Goal: Task Accomplishment & Management: Manage account settings

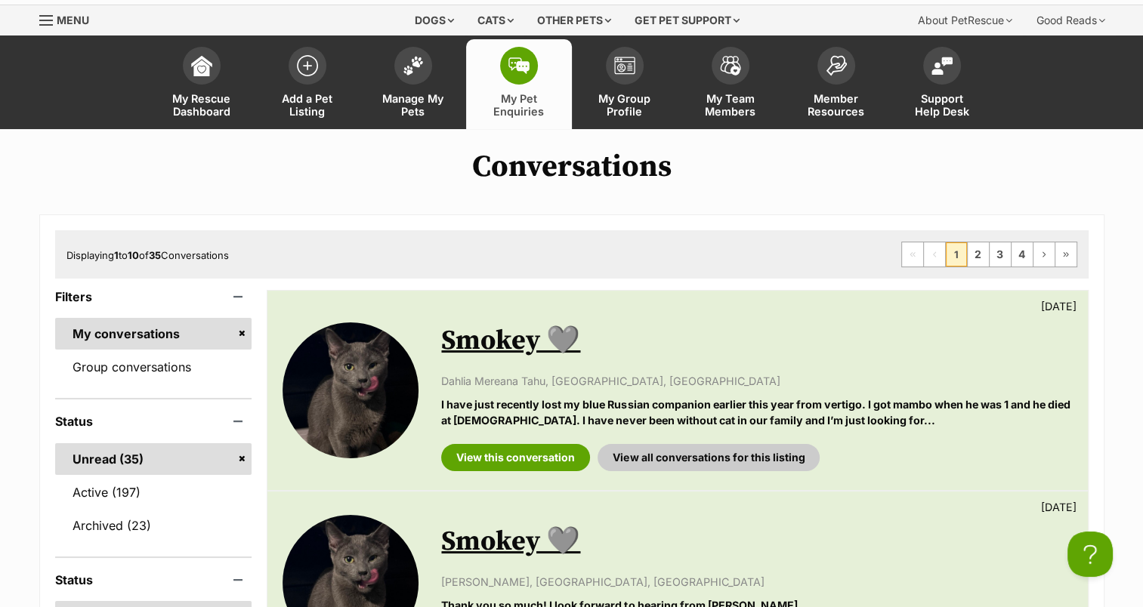
scroll to position [76, 0]
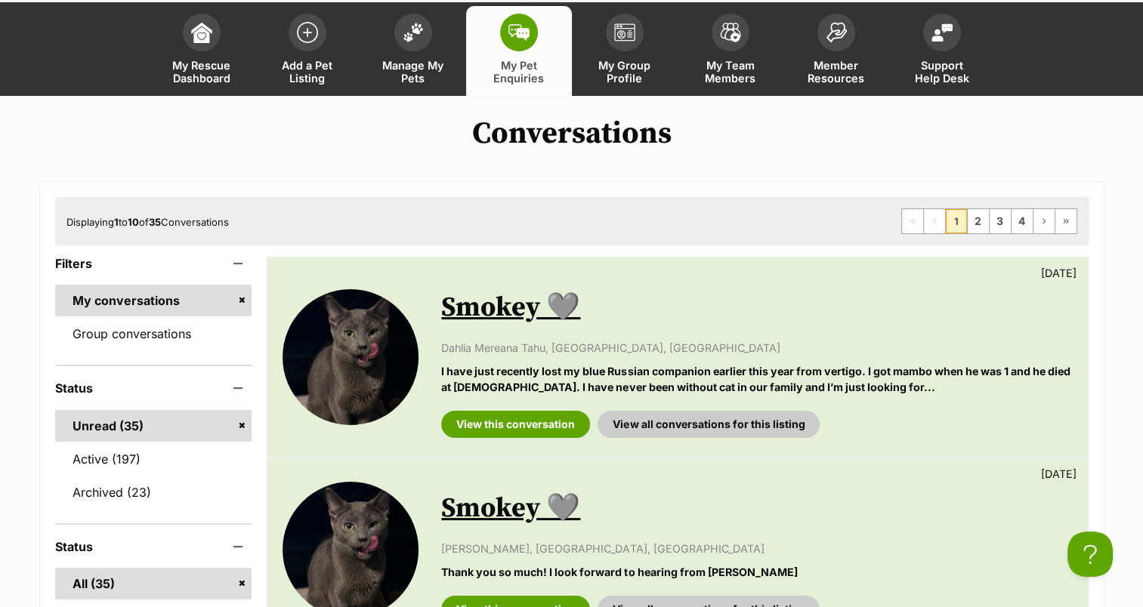
click at [493, 304] on link "Smokey 🩶" at bounding box center [510, 308] width 139 height 34
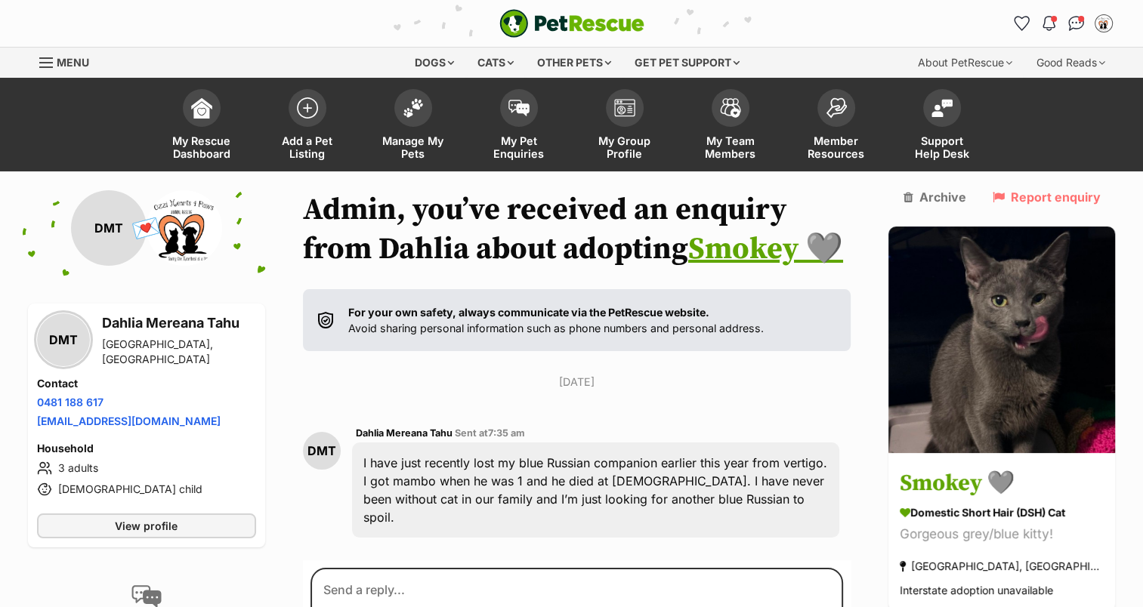
click at [425, 117] on span at bounding box center [413, 108] width 38 height 38
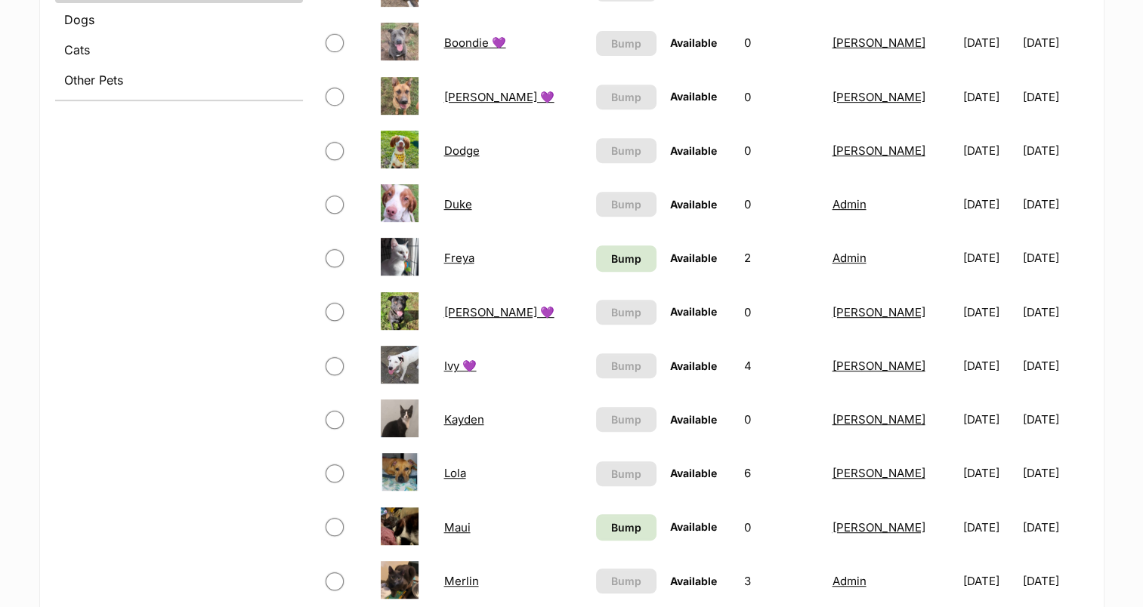
scroll to position [680, 0]
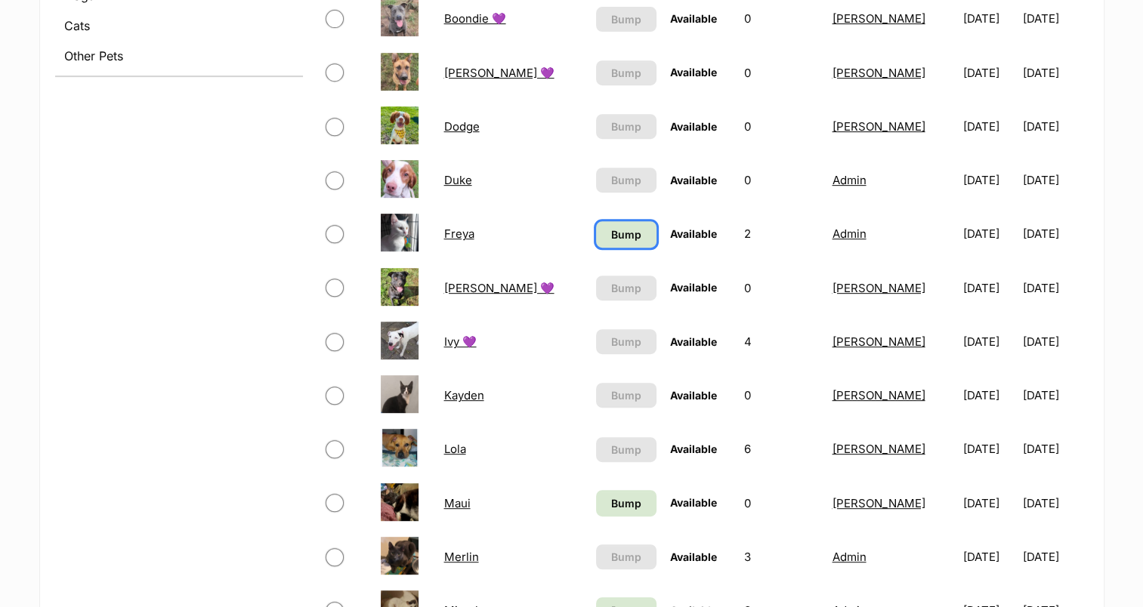
click at [611, 227] on span "Bump" at bounding box center [626, 235] width 30 height 16
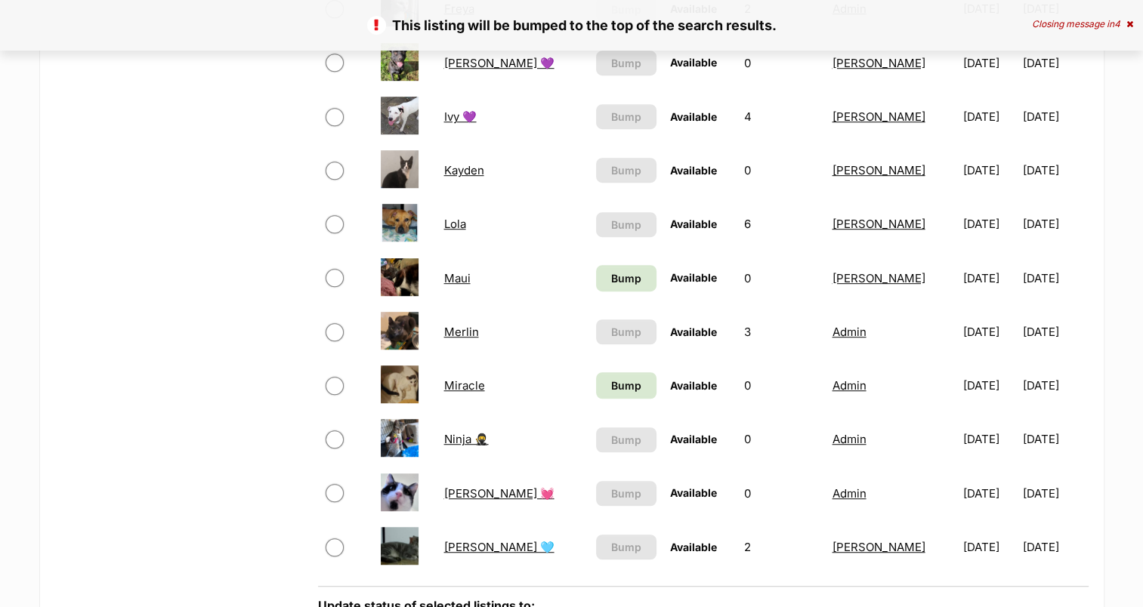
scroll to position [982, 0]
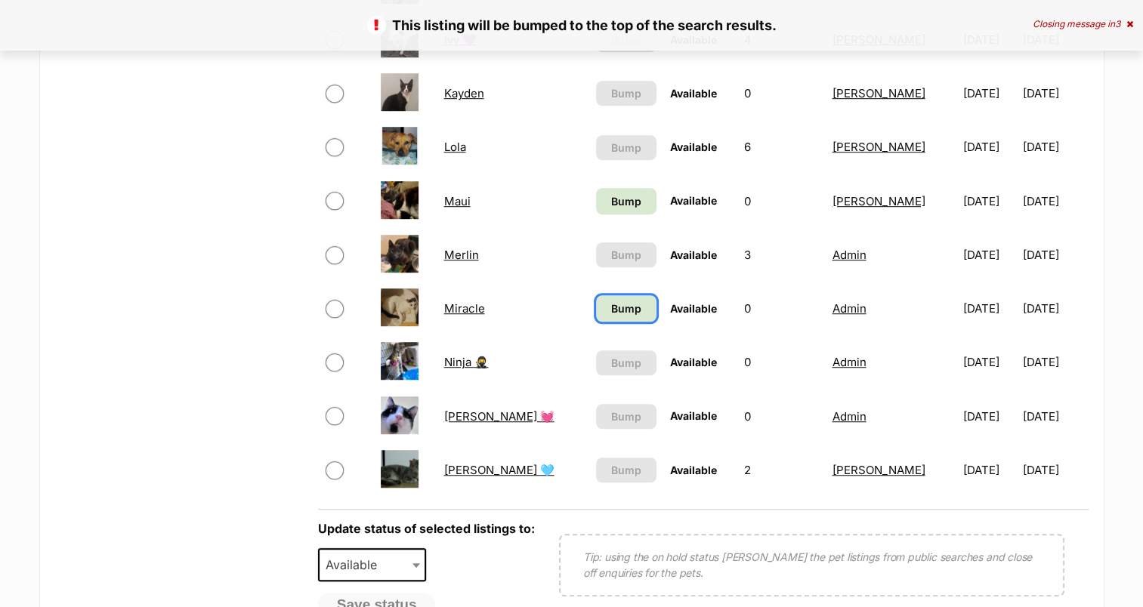
click at [598, 299] on link "Bump" at bounding box center [626, 308] width 60 height 26
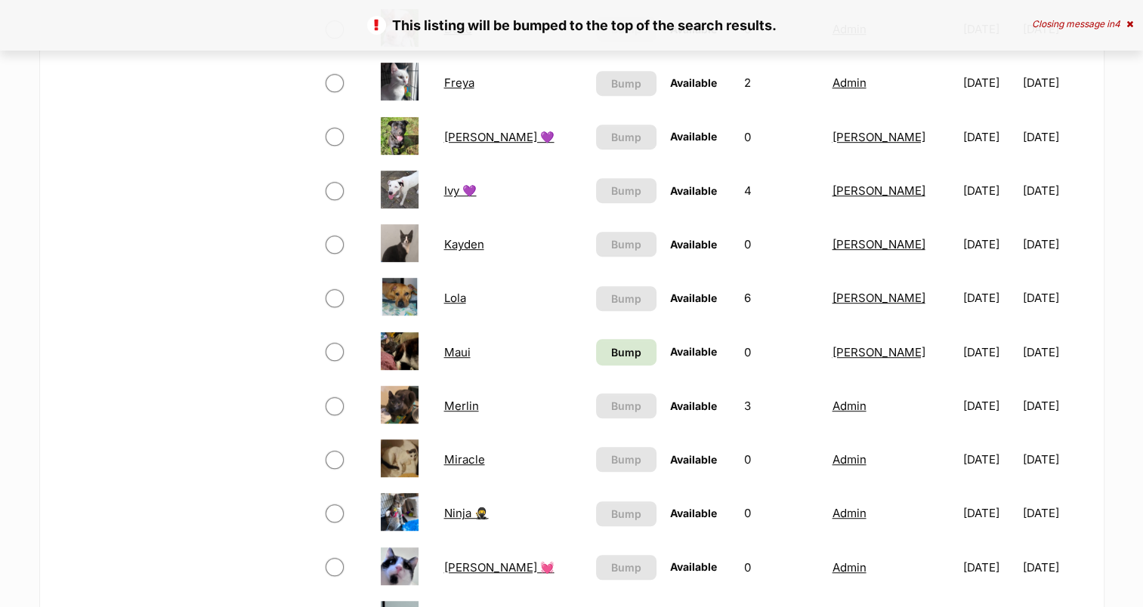
scroll to position [1209, 0]
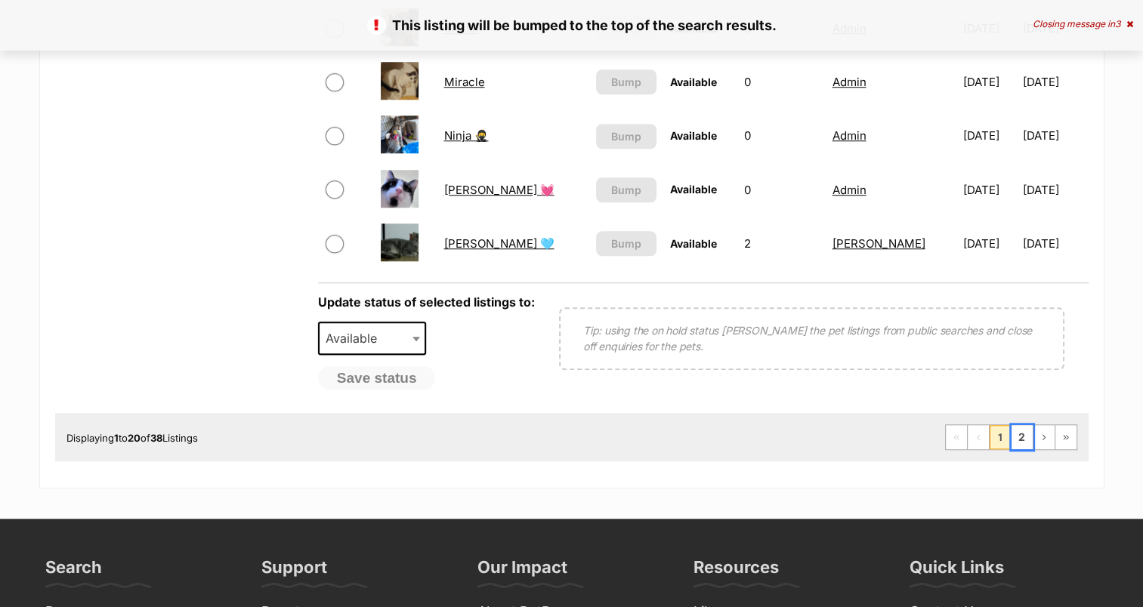
click at [1026, 434] on link "2" at bounding box center [1021, 437] width 21 height 24
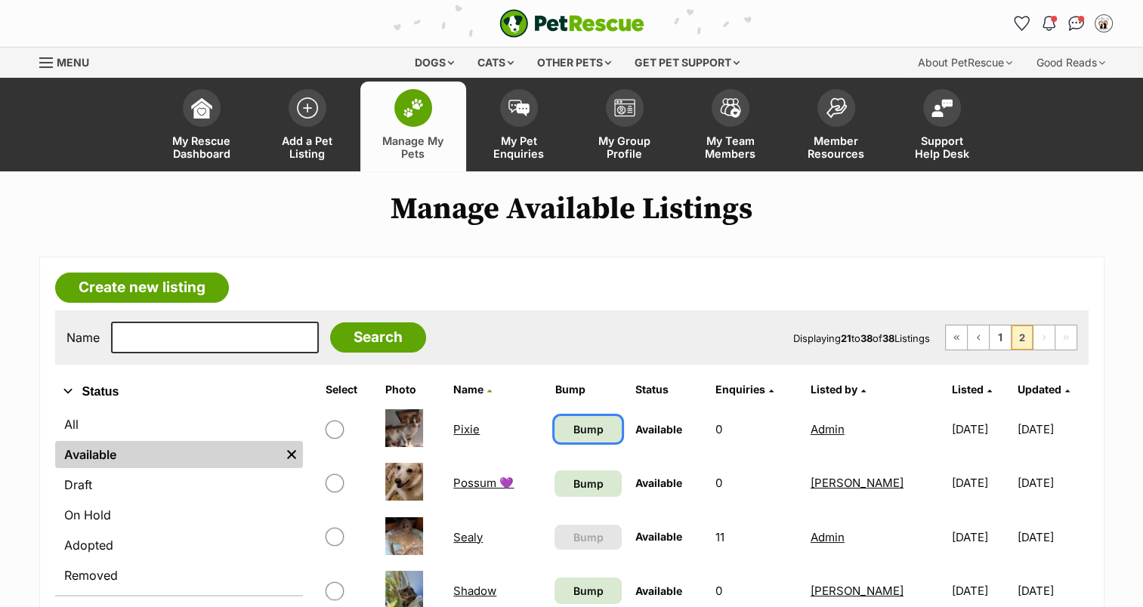
click at [601, 434] on link "Bump" at bounding box center [587, 429] width 66 height 26
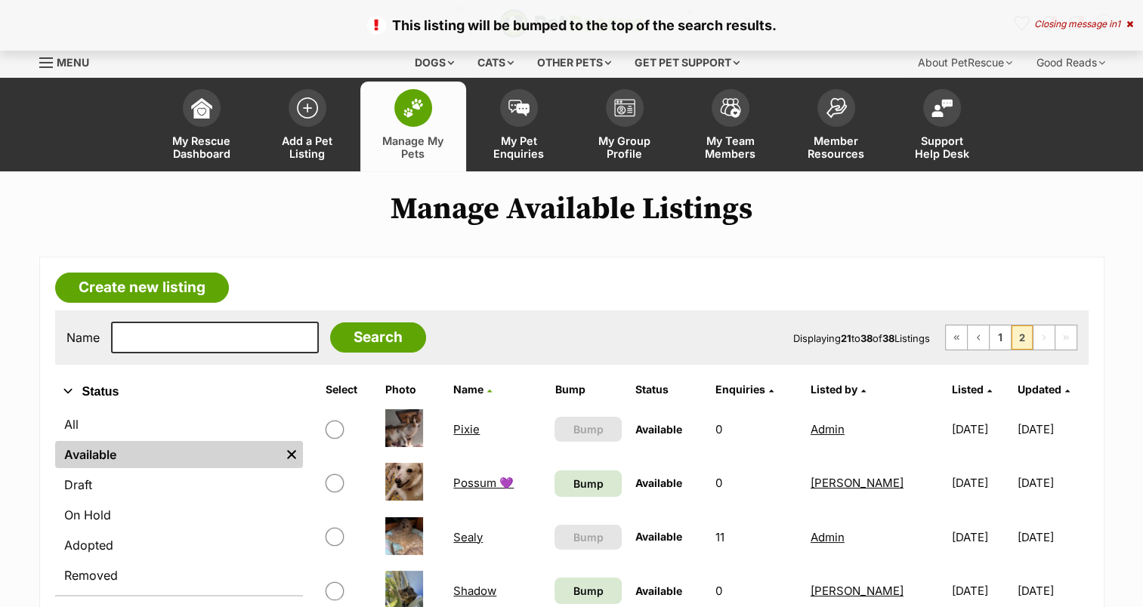
click at [469, 426] on link "Pixie" at bounding box center [466, 429] width 26 height 14
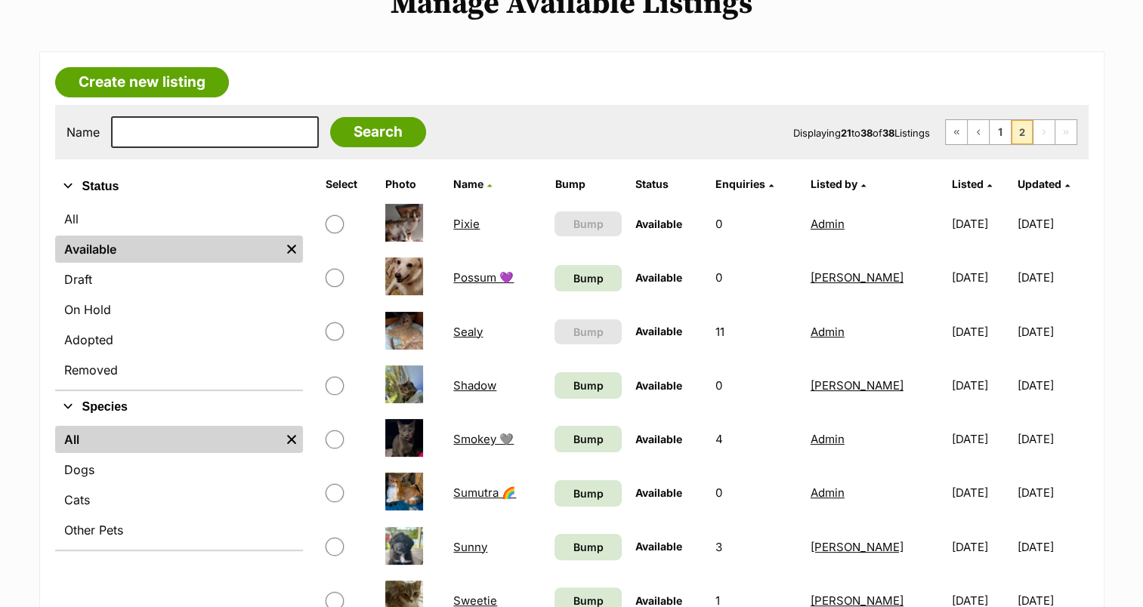
scroll to position [378, 0]
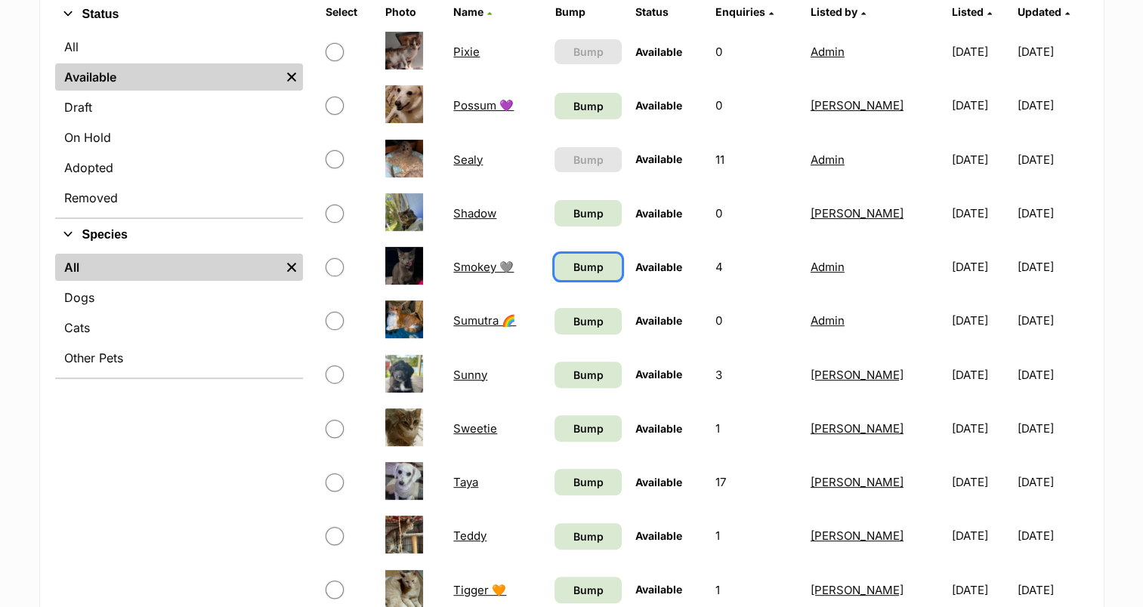
click at [573, 261] on span "Bump" at bounding box center [588, 267] width 30 height 16
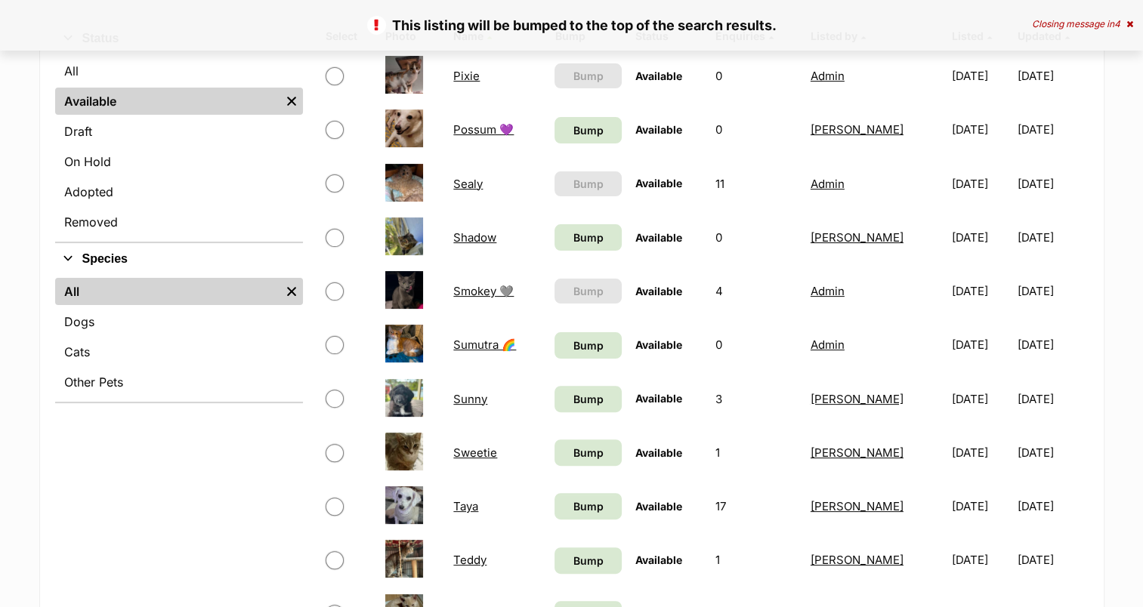
scroll to position [378, 0]
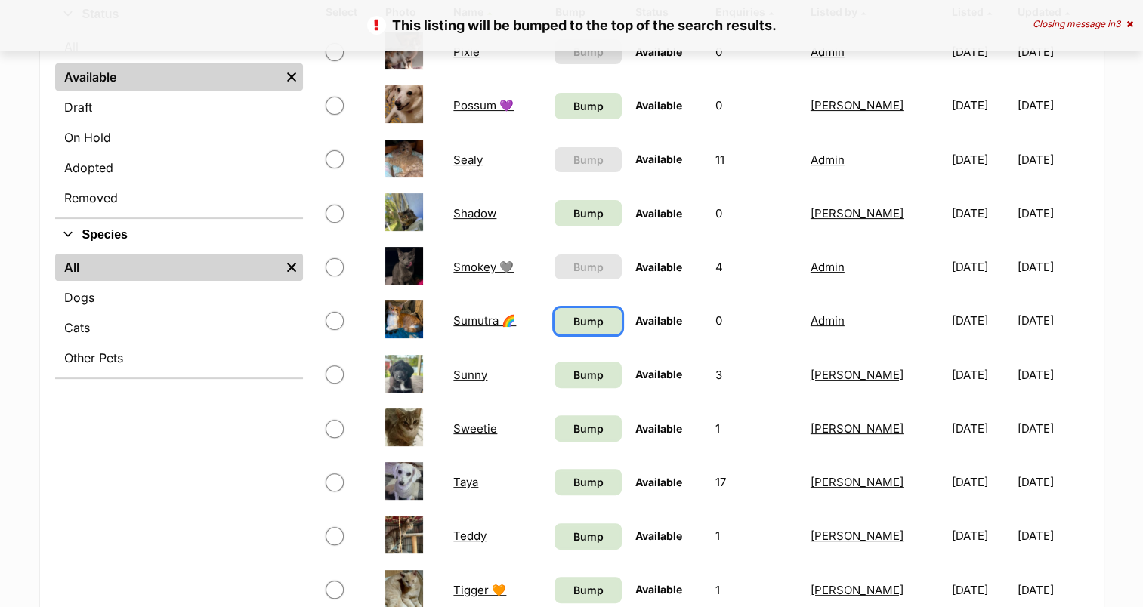
click at [573, 315] on span "Bump" at bounding box center [588, 321] width 30 height 16
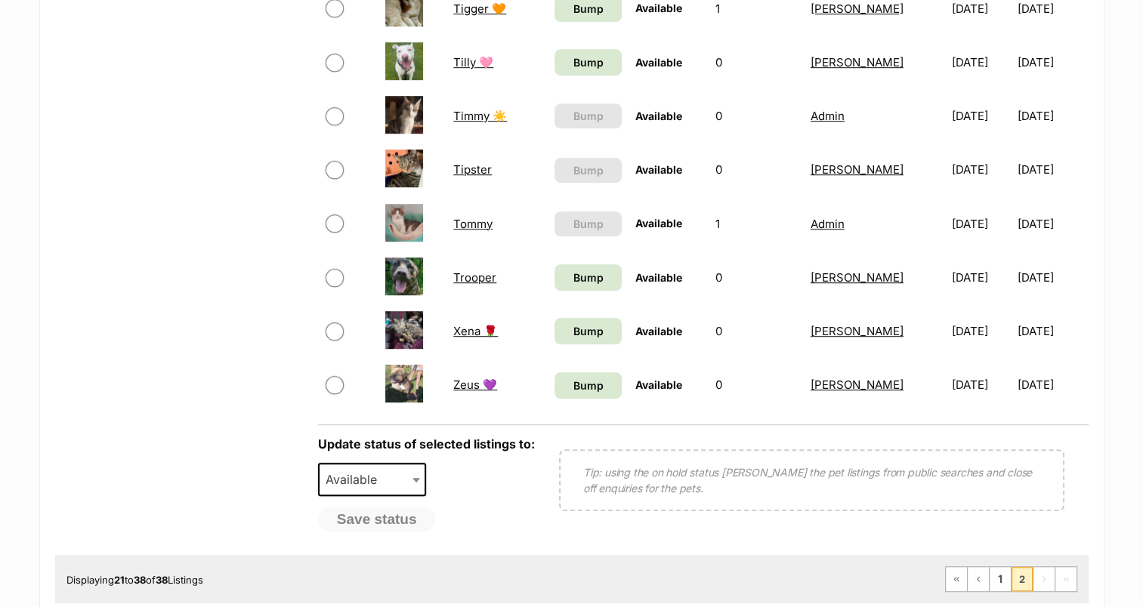
scroll to position [755, 0]
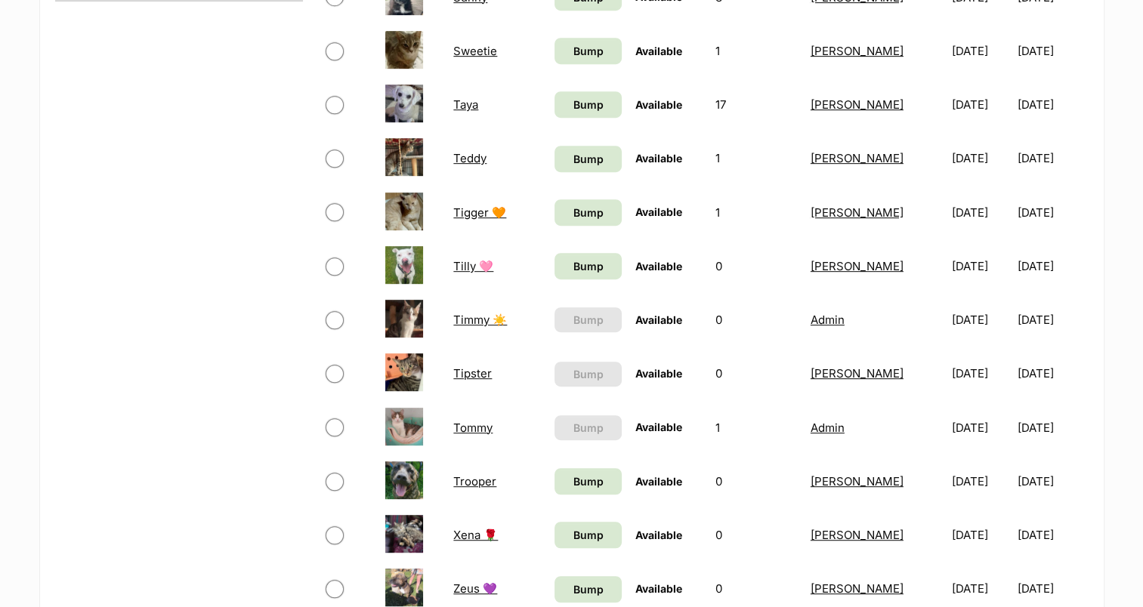
click at [482, 430] on link "Tommy" at bounding box center [472, 428] width 39 height 14
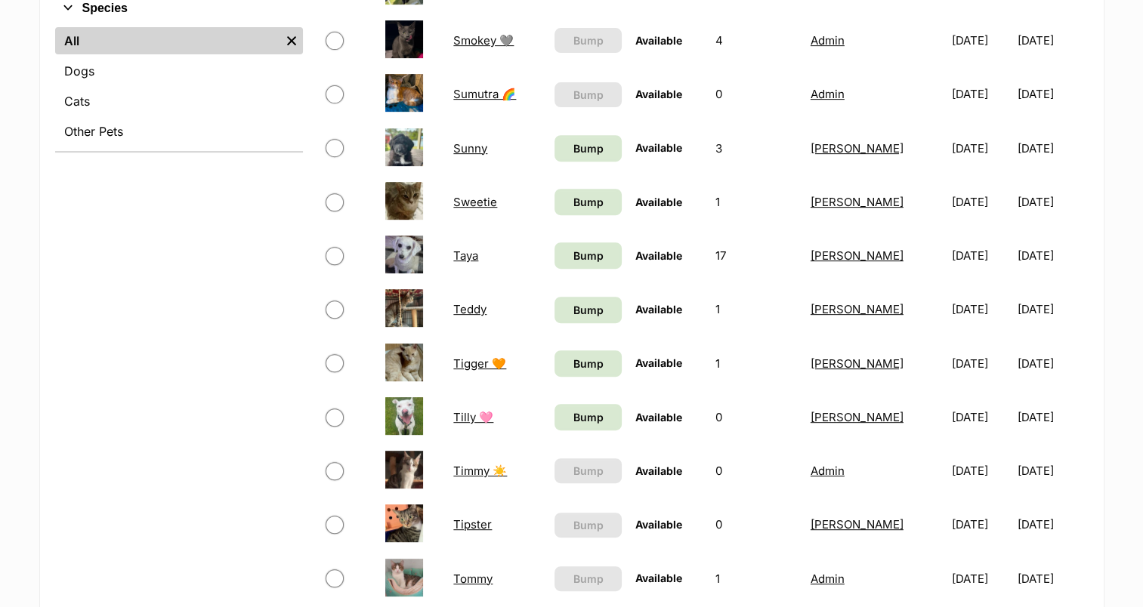
scroll to position [151, 0]
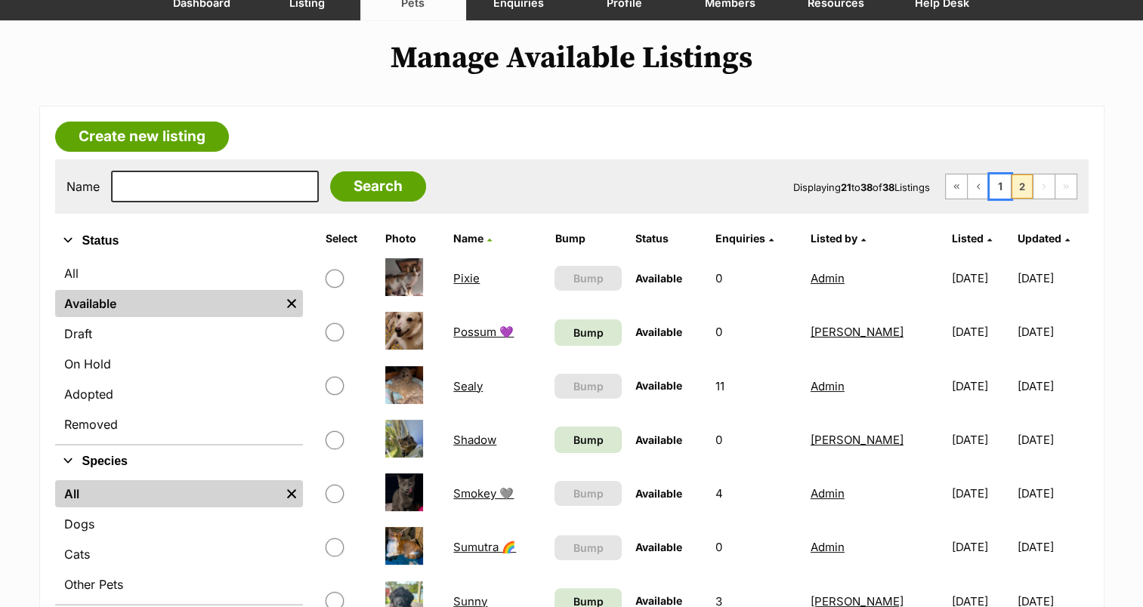
click at [995, 187] on link "1" at bounding box center [1000, 186] width 21 height 24
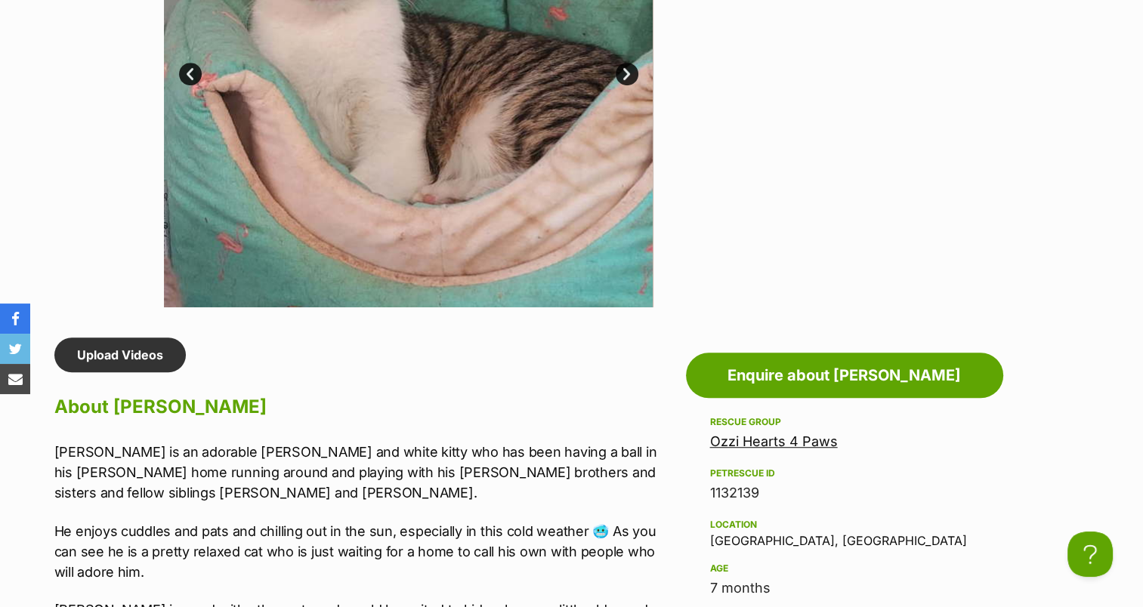
scroll to position [755, 0]
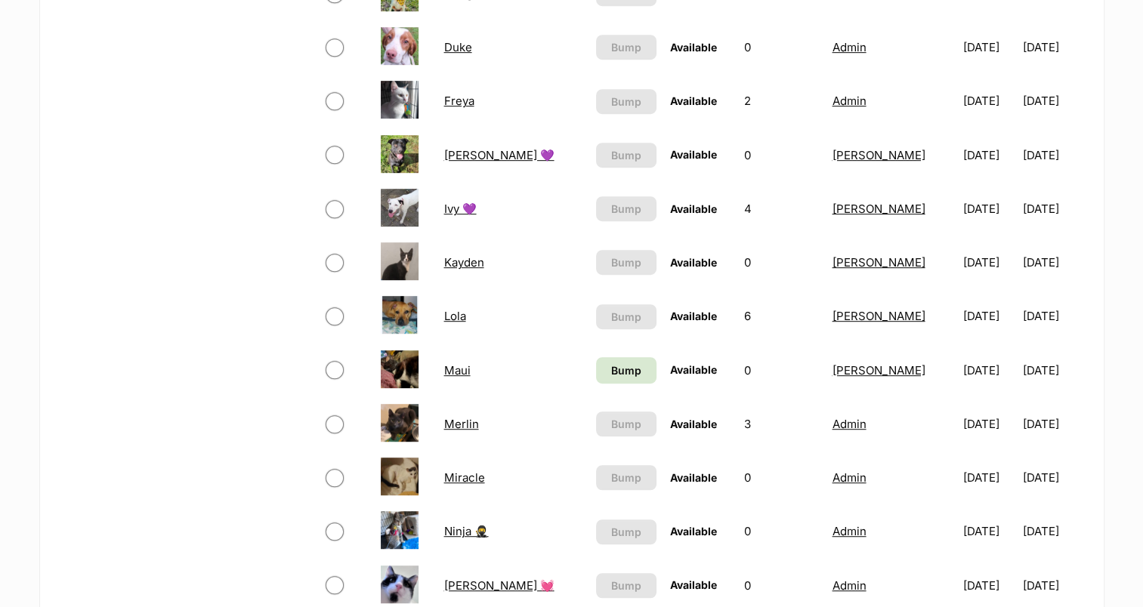
scroll to position [831, 0]
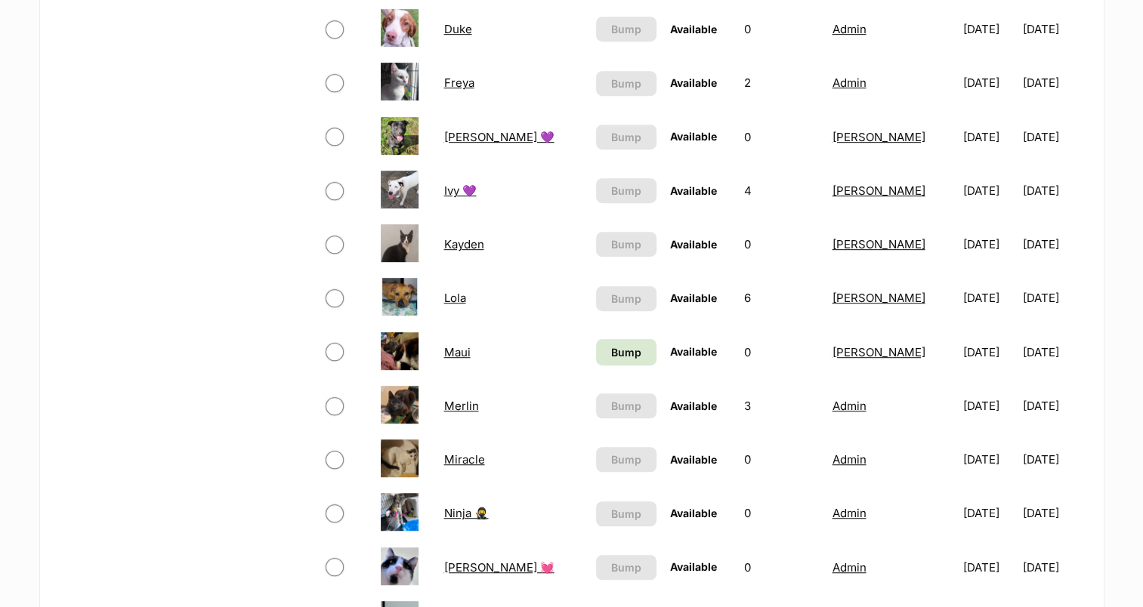
click at [483, 514] on link "Ninja 🥷" at bounding box center [465, 513] width 45 height 14
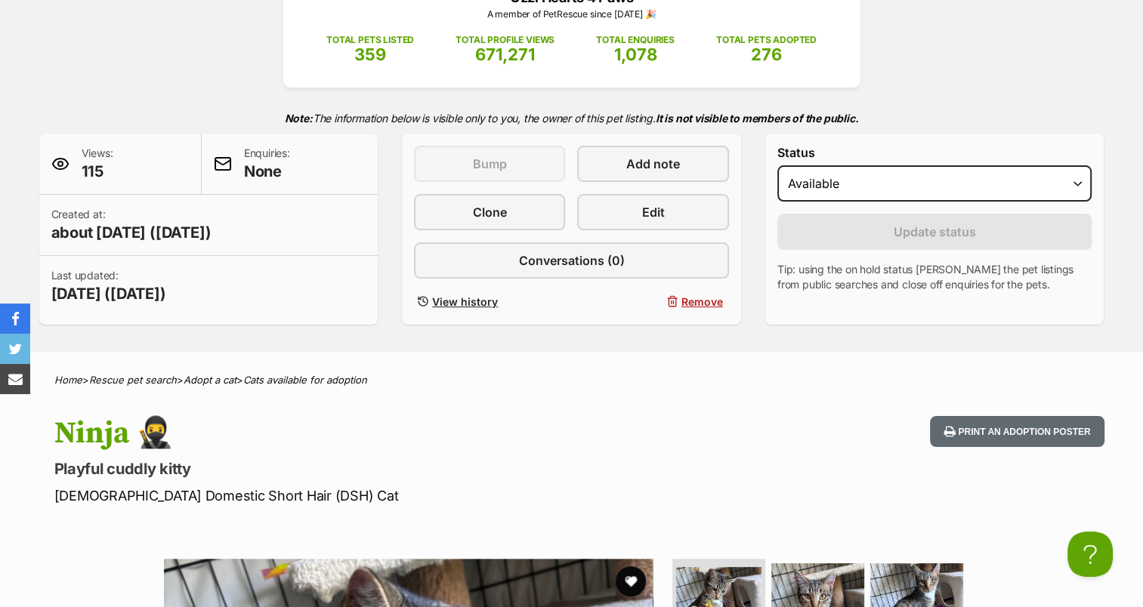
scroll to position [227, 0]
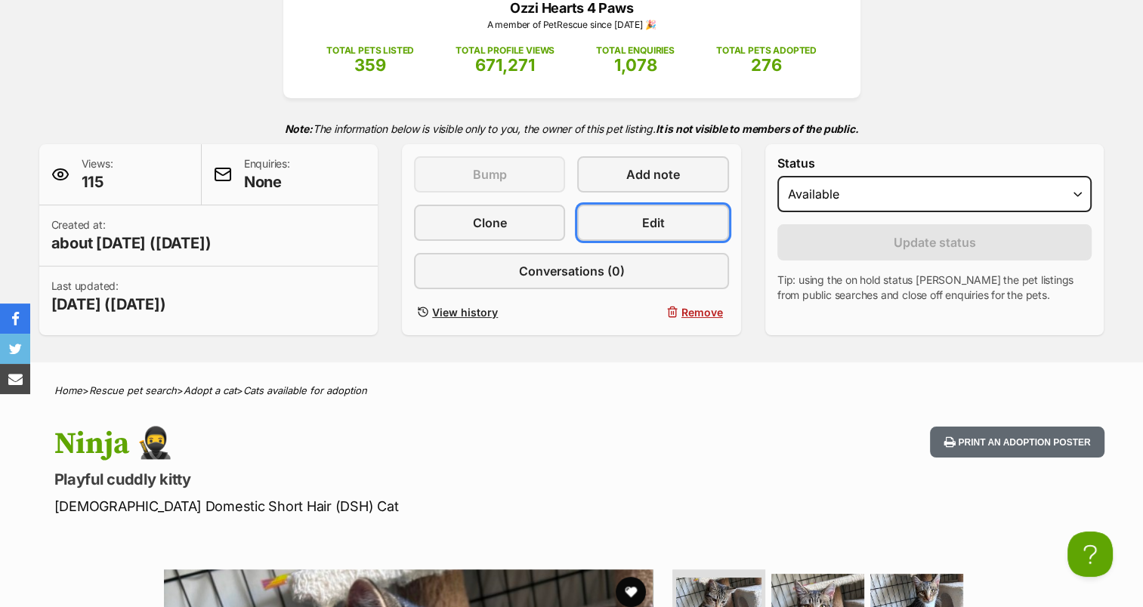
click at [675, 221] on link "Edit" at bounding box center [652, 223] width 151 height 36
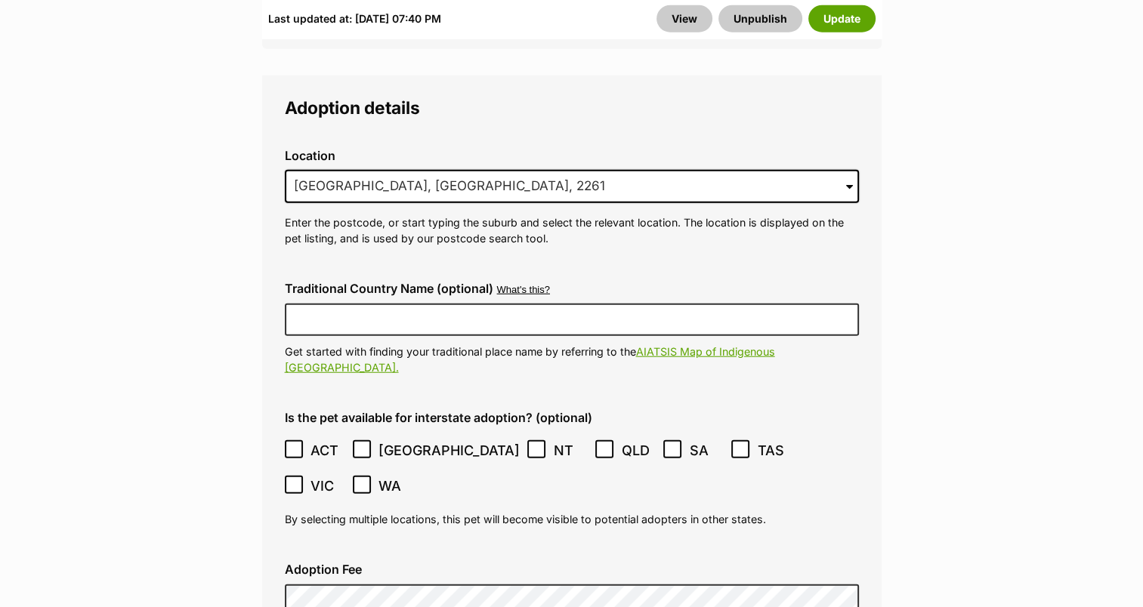
scroll to position [3928, 0]
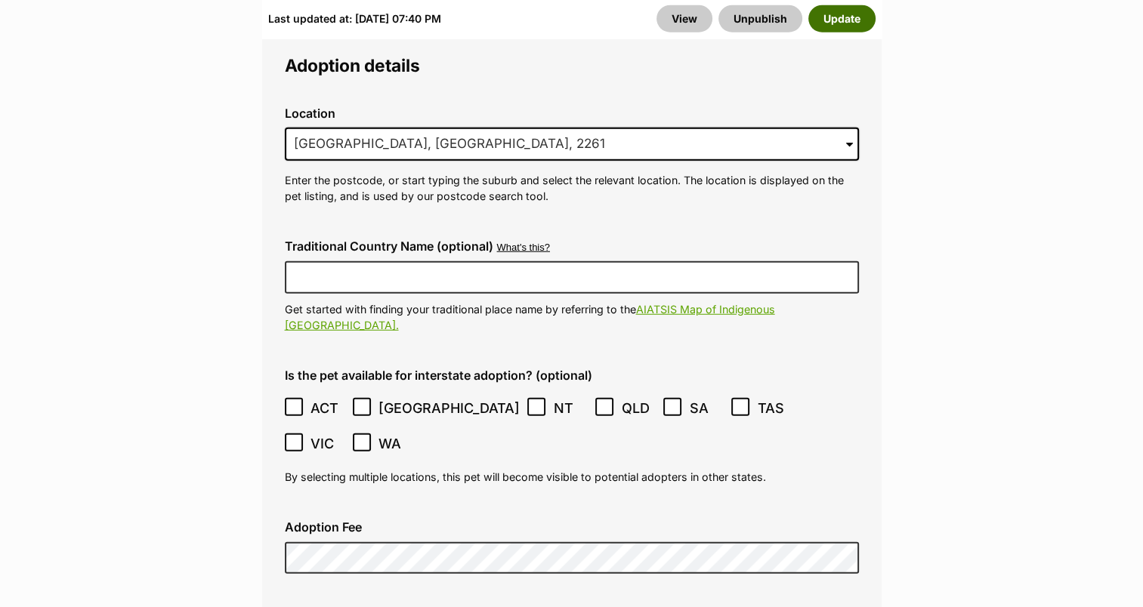
click at [855, 19] on button "Update" at bounding box center [841, 18] width 67 height 27
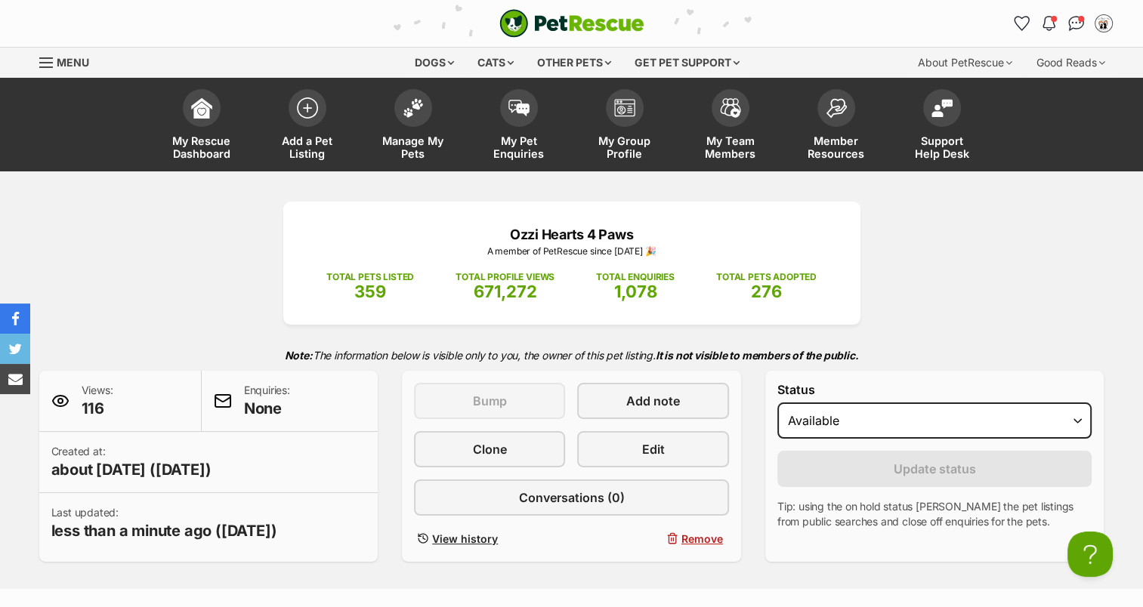
click at [420, 108] on img at bounding box center [413, 108] width 21 height 20
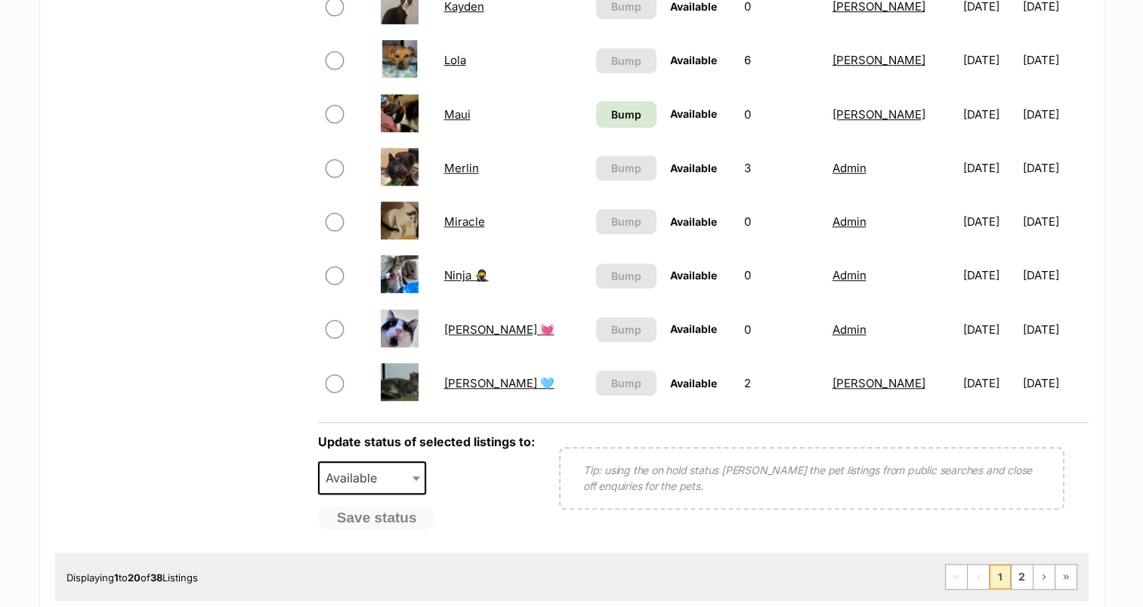
scroll to position [1133, 0]
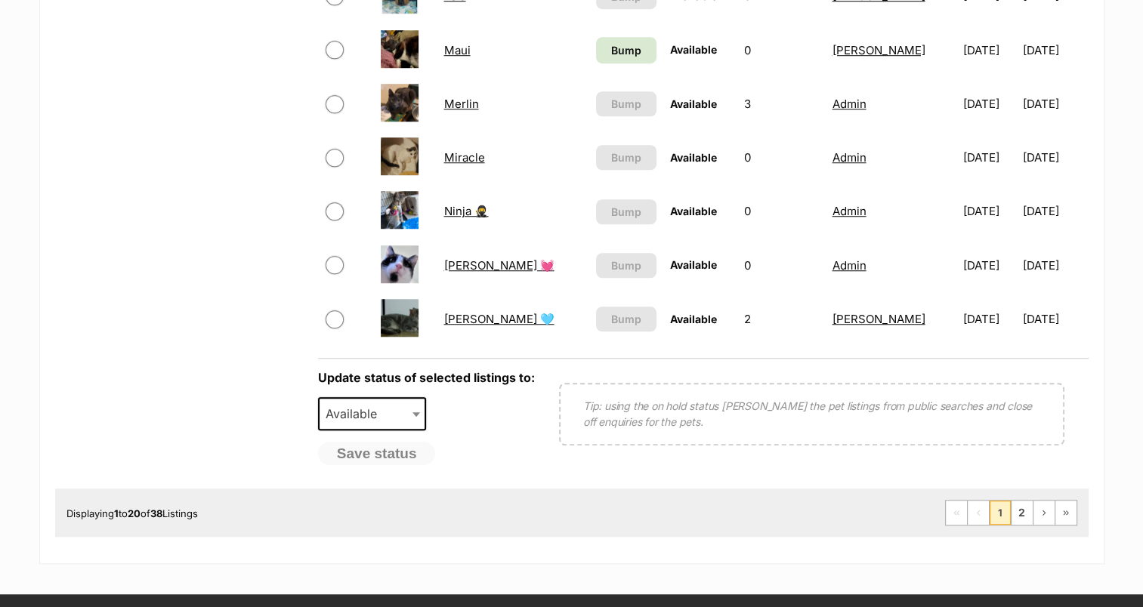
click at [453, 260] on link "[PERSON_NAME] 💓" at bounding box center [498, 265] width 110 height 14
